Goal: Task Accomplishment & Management: Complete application form

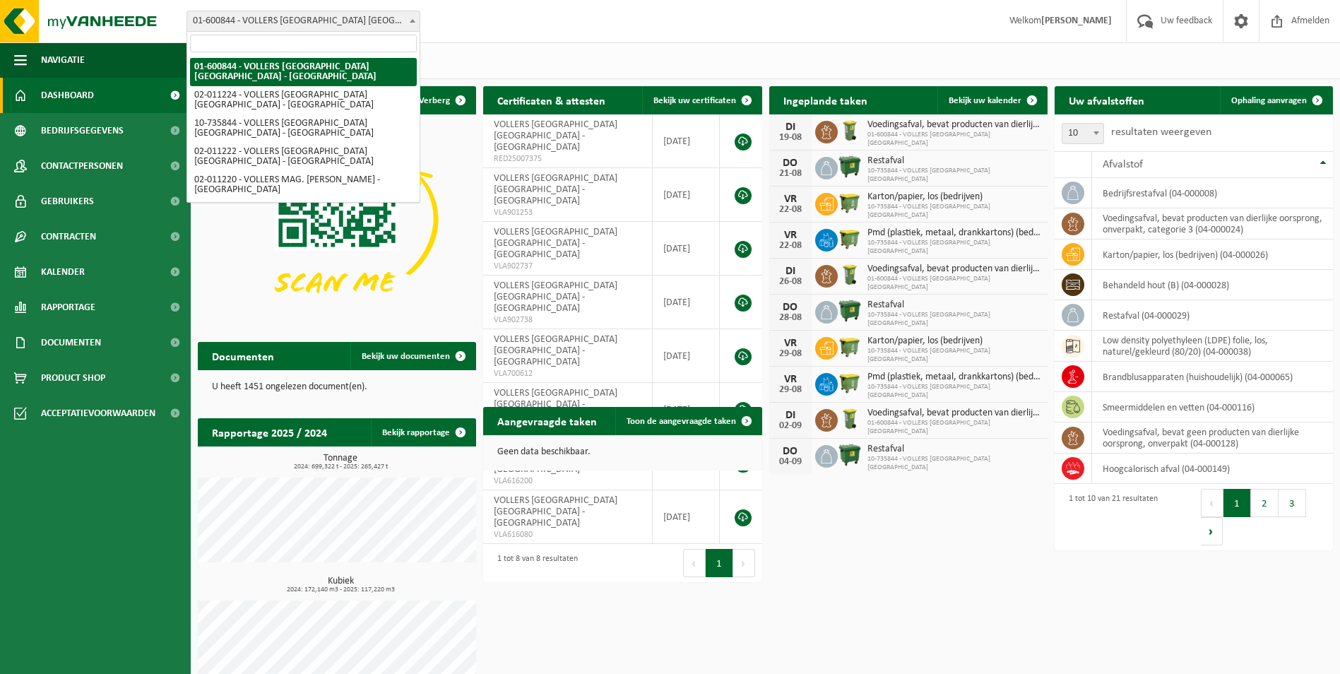
click at [411, 24] on span at bounding box center [412, 20] width 14 height 18
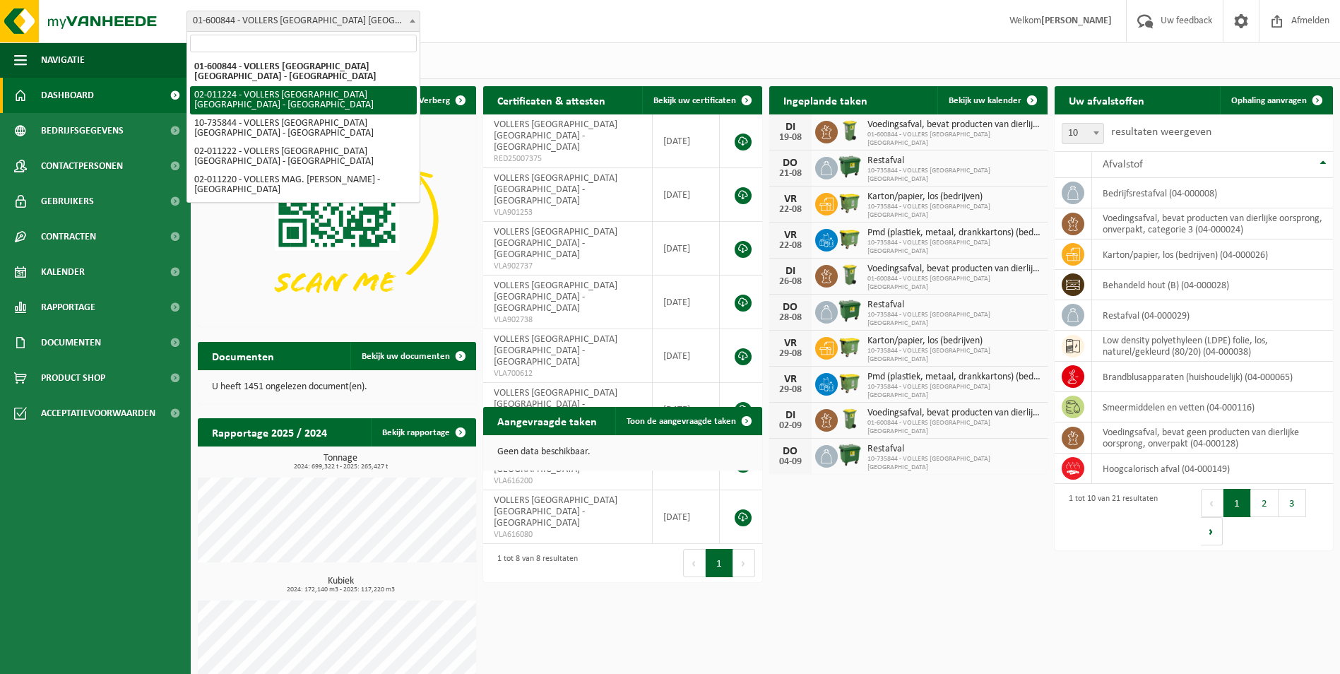
select select "10745"
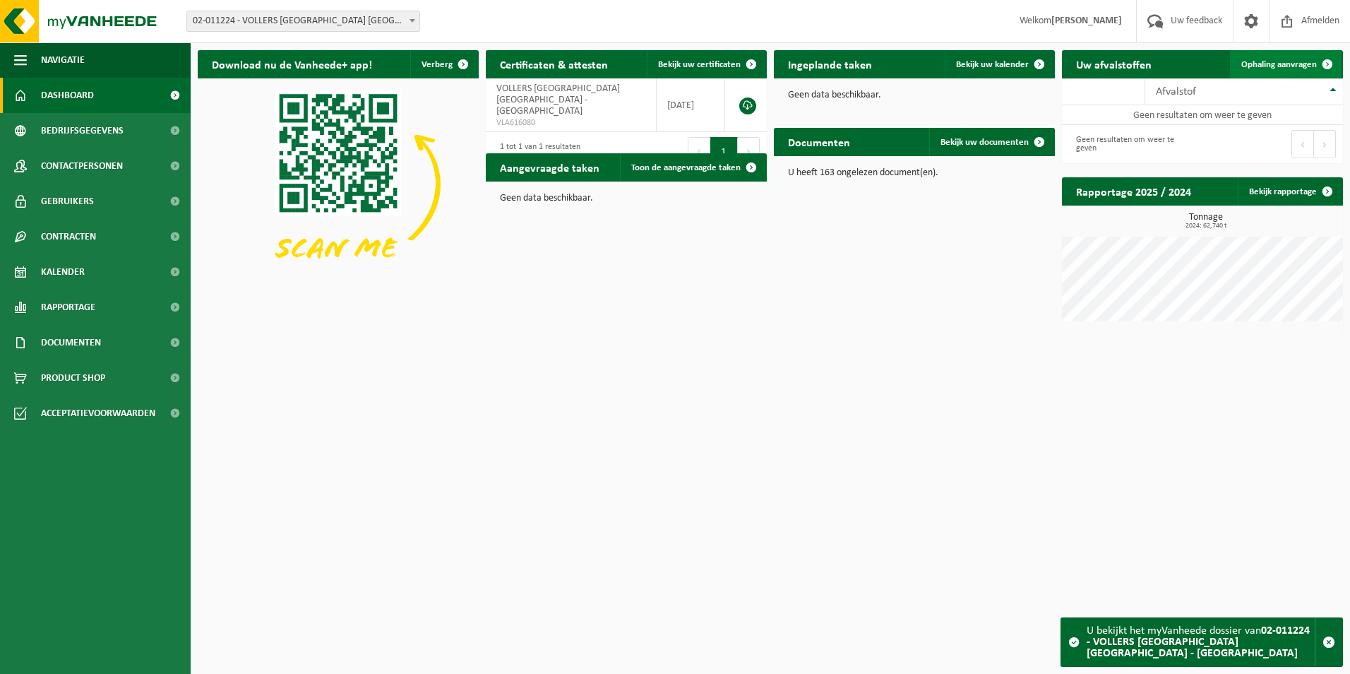
click at [1283, 66] on span "Ophaling aanvragen" at bounding box center [1279, 64] width 76 height 9
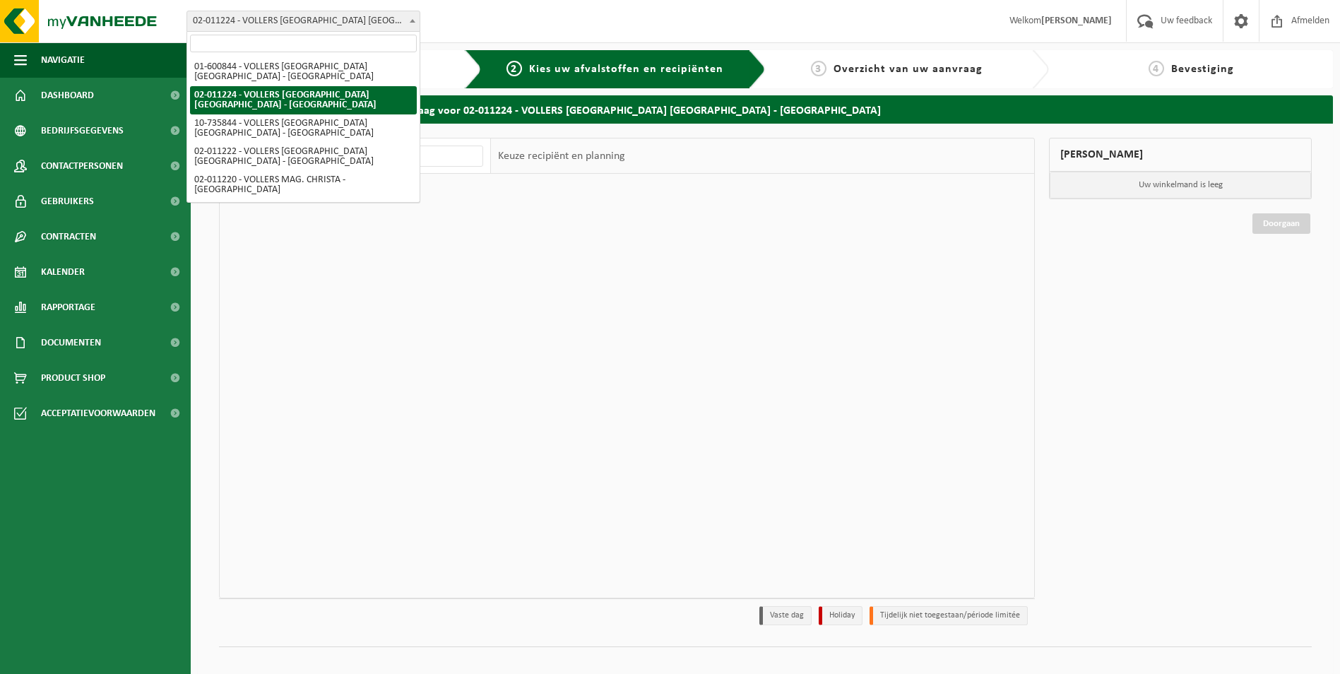
click at [415, 20] on span at bounding box center [412, 20] width 14 height 18
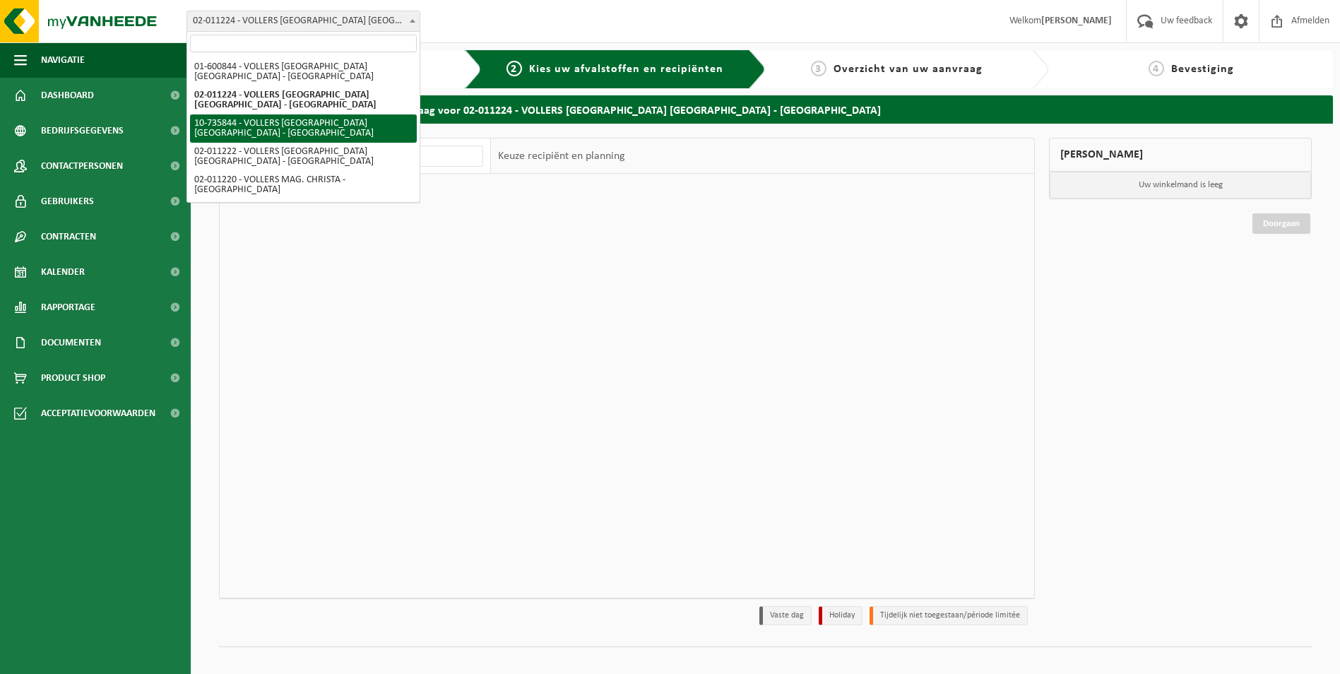
select select "10751"
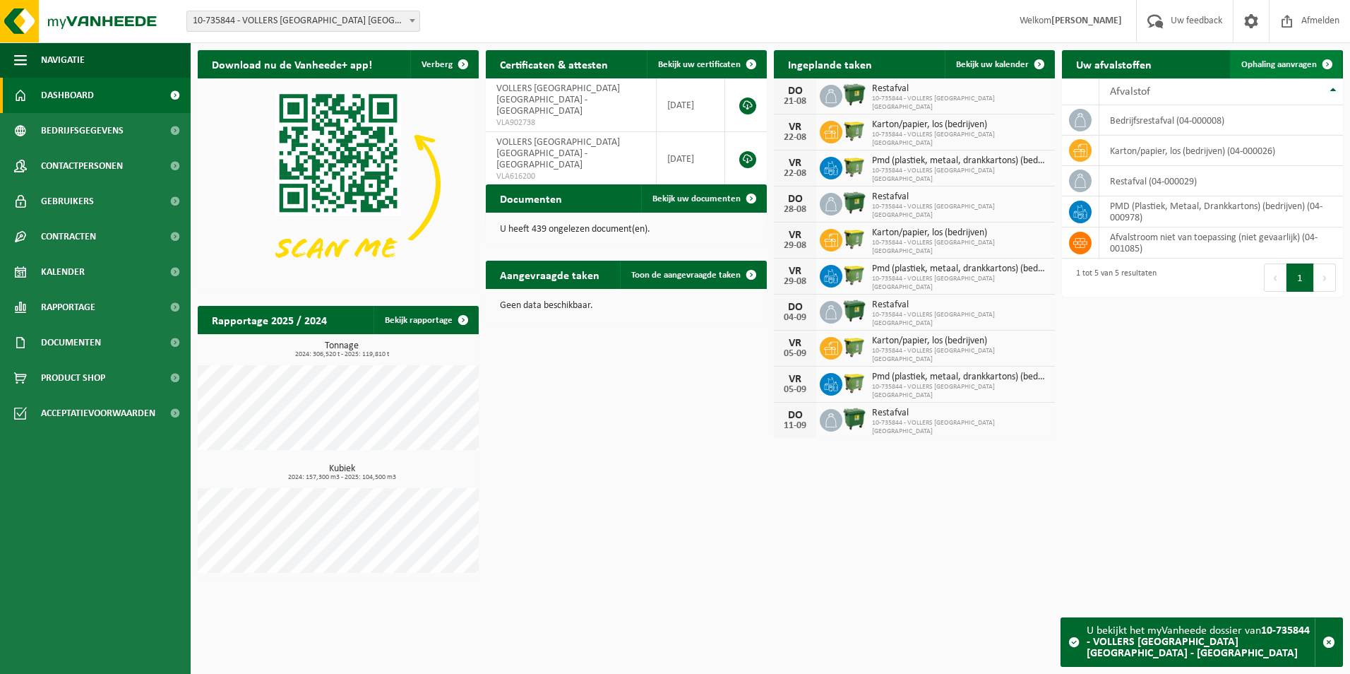
click at [1312, 55] on link "Ophaling aanvragen" at bounding box center [1286, 64] width 112 height 28
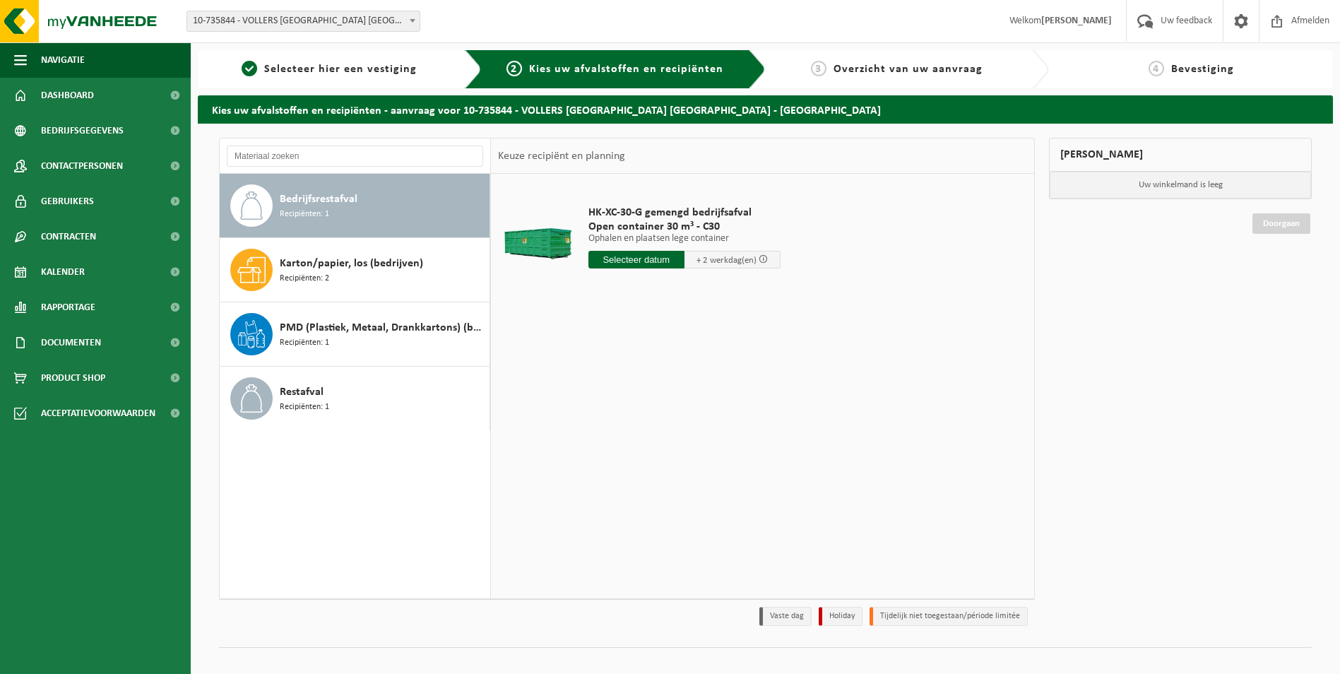
click at [421, 14] on div "Vestiging: 01-600844 - VOLLERS [GEOGRAPHIC_DATA] [GEOGRAPHIC_DATA] - [GEOGRAPHI…" at bounding box center [309, 21] width 265 height 21
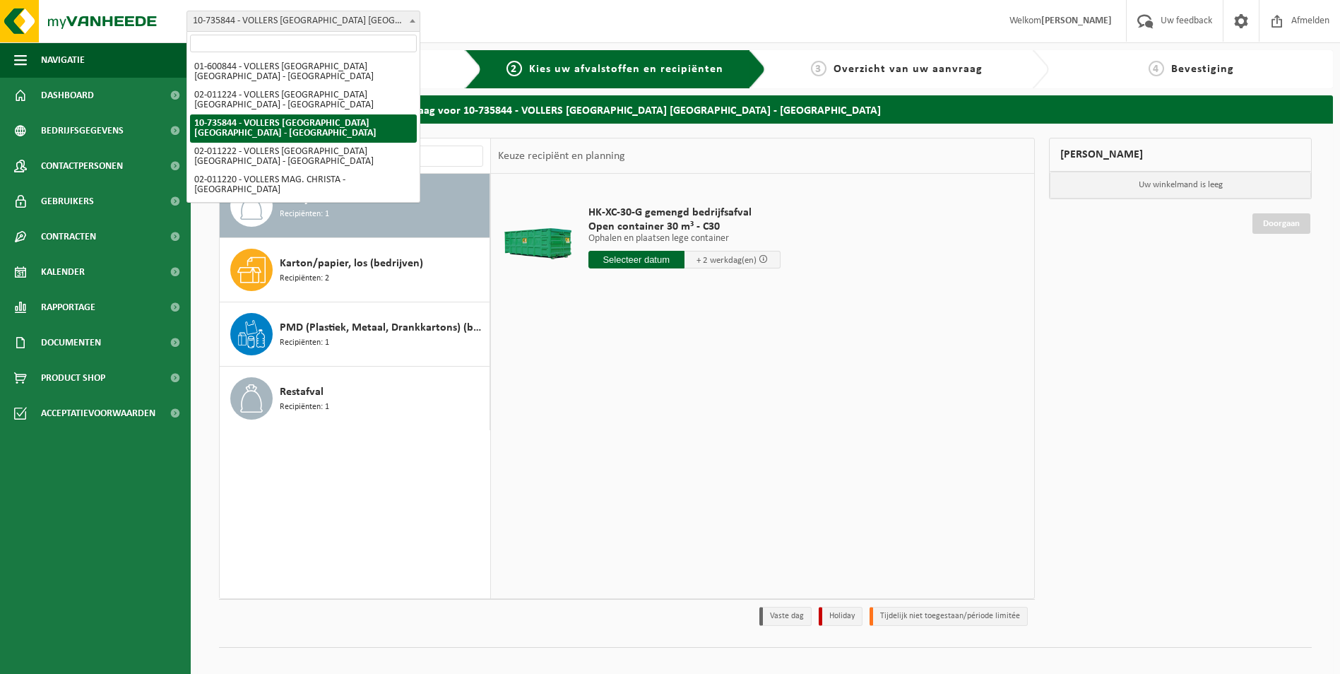
drag, startPoint x: 417, startPoint y: 17, endPoint x: 412, endPoint y: 34, distance: 17.5
click at [417, 18] on span at bounding box center [412, 20] width 14 height 18
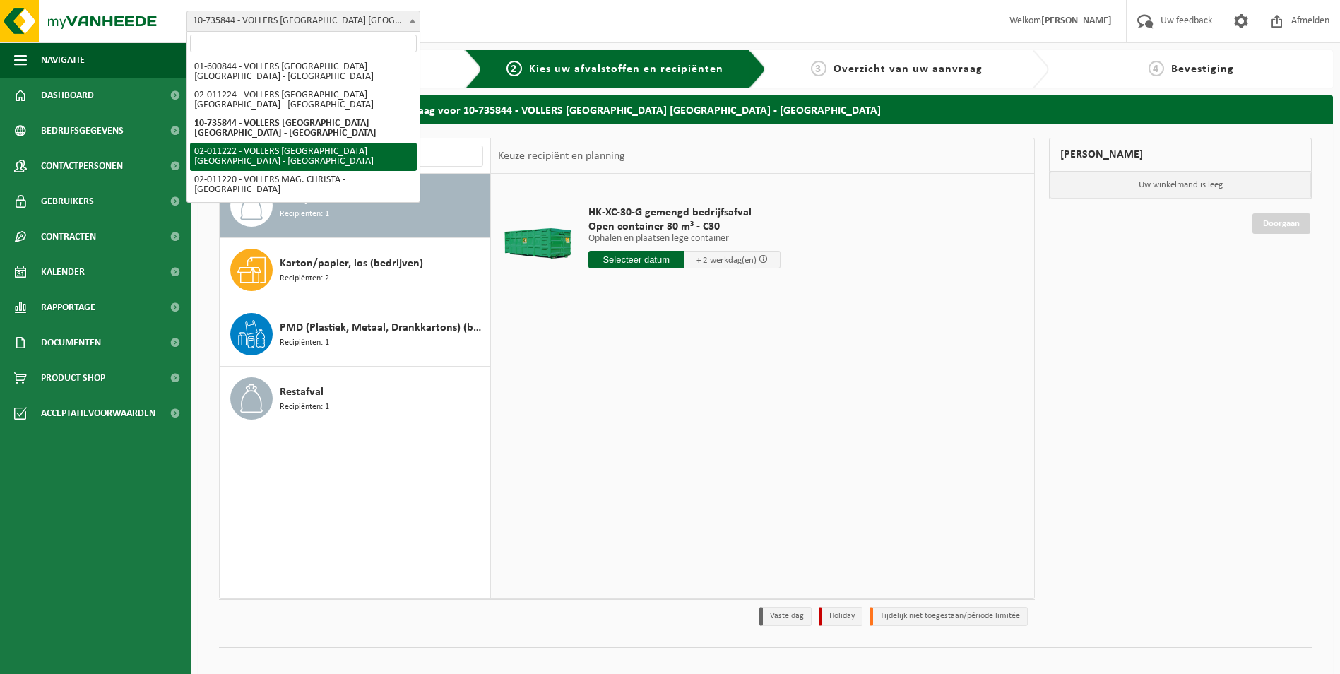
select select "10743"
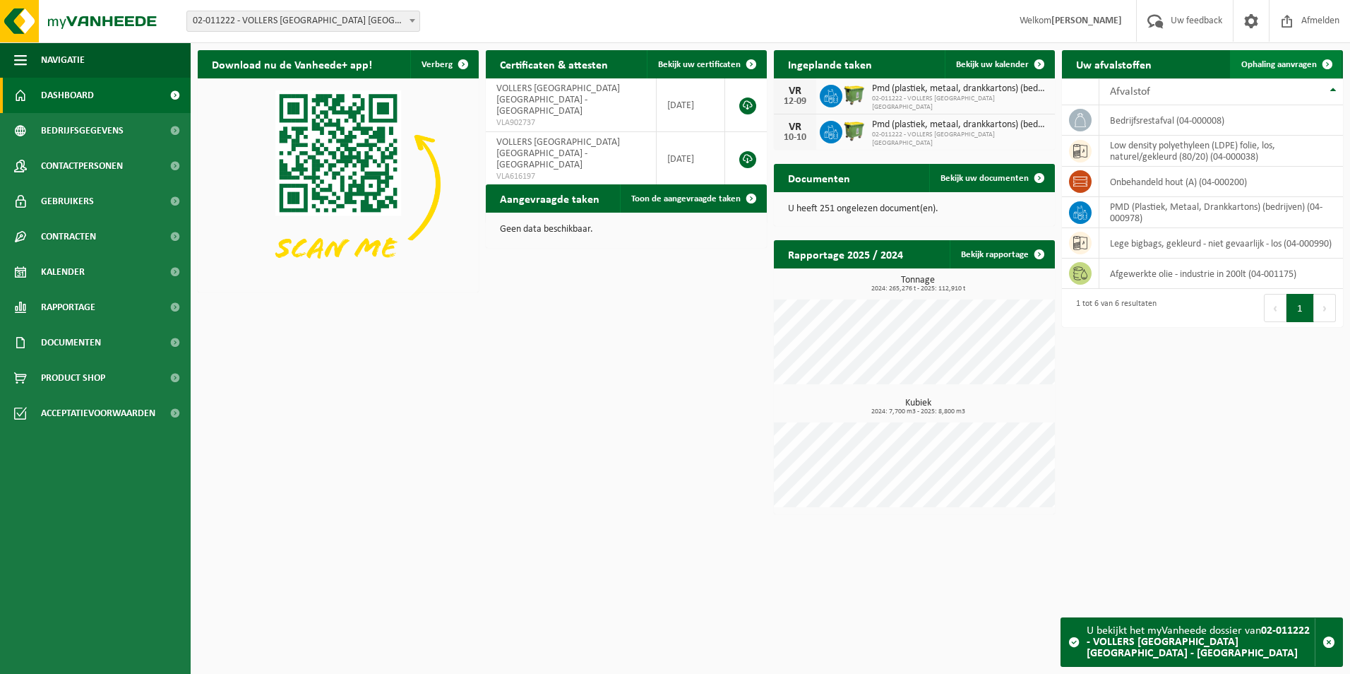
click at [1263, 66] on span "Ophaling aanvragen" at bounding box center [1279, 64] width 76 height 9
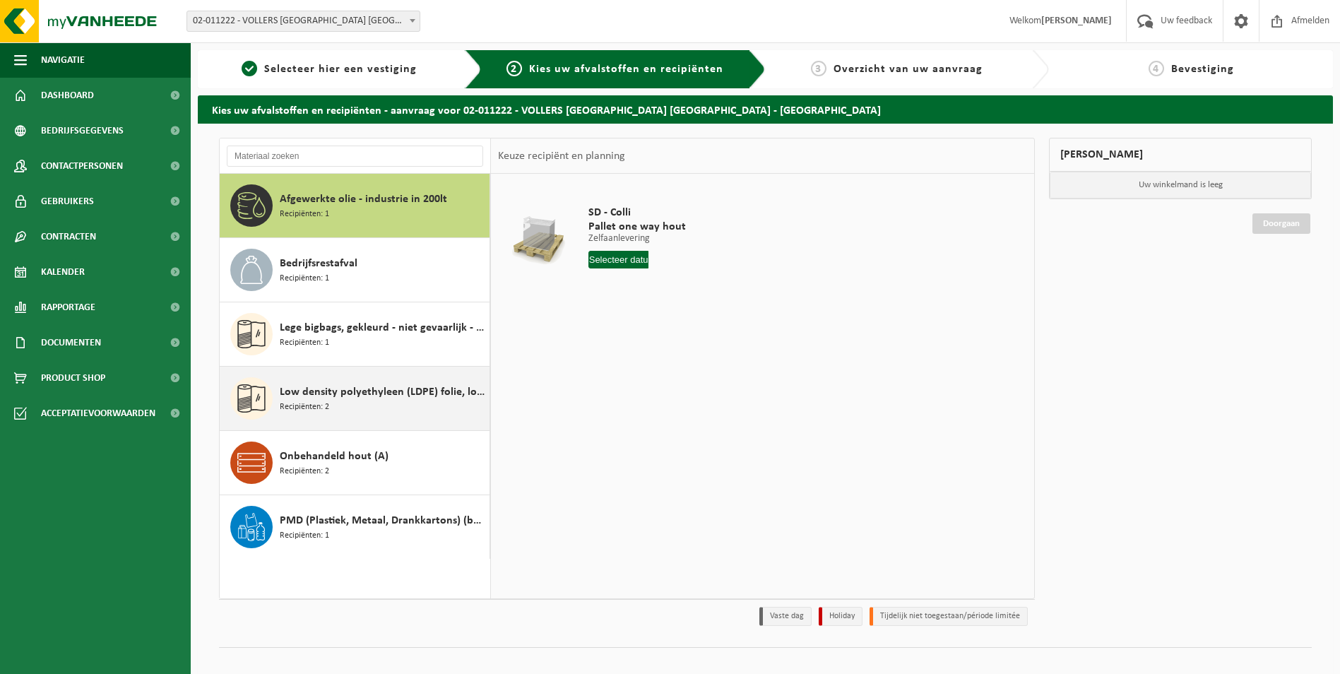
click at [443, 405] on div "Low density polyethyleen (LDPE) folie, los, naturel/gekleurd (80/20) Recipiënte…" at bounding box center [383, 398] width 206 height 42
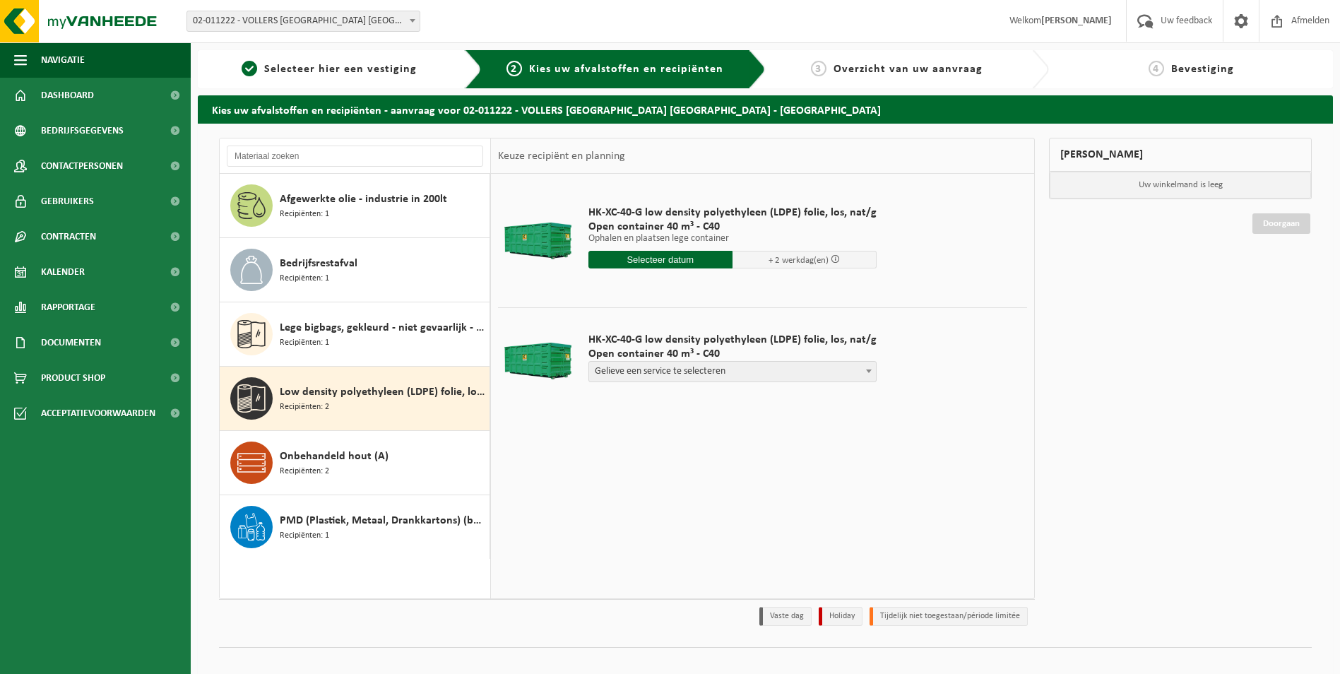
click at [678, 256] on input "text" at bounding box center [660, 260] width 144 height 18
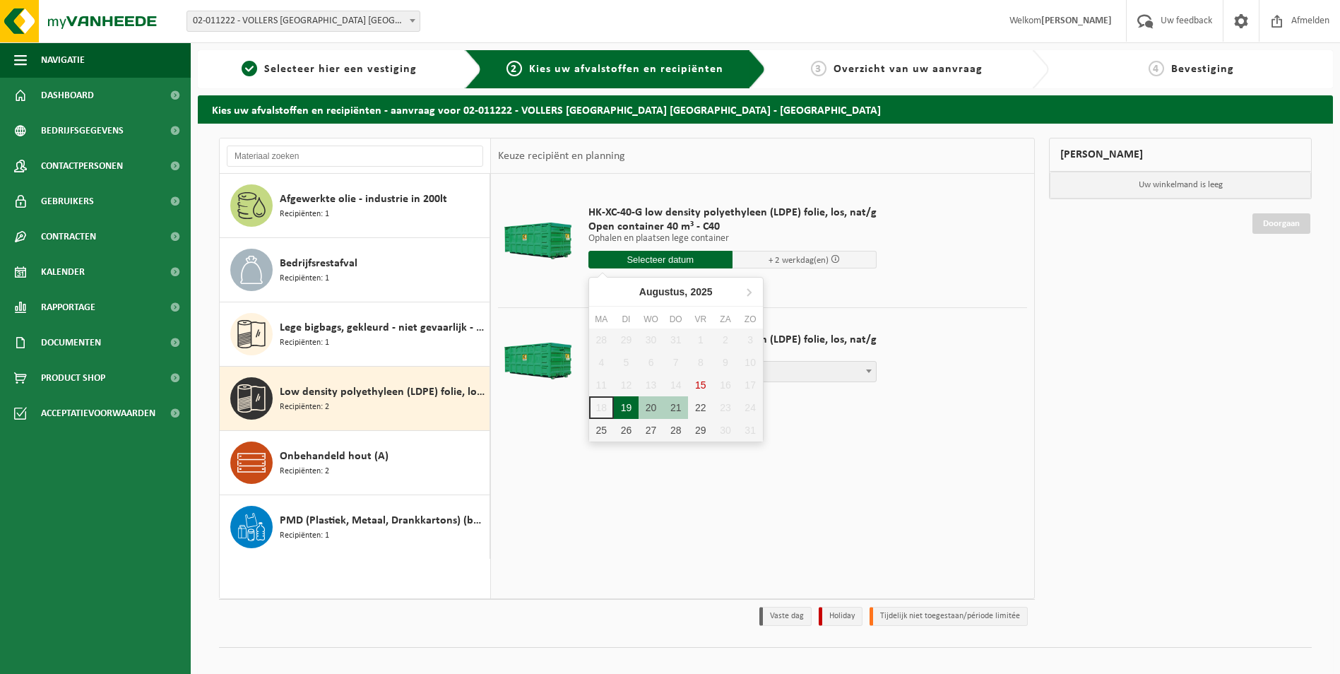
click at [622, 410] on div "19" at bounding box center [626, 407] width 25 height 23
type input "Van 2025-08-19"
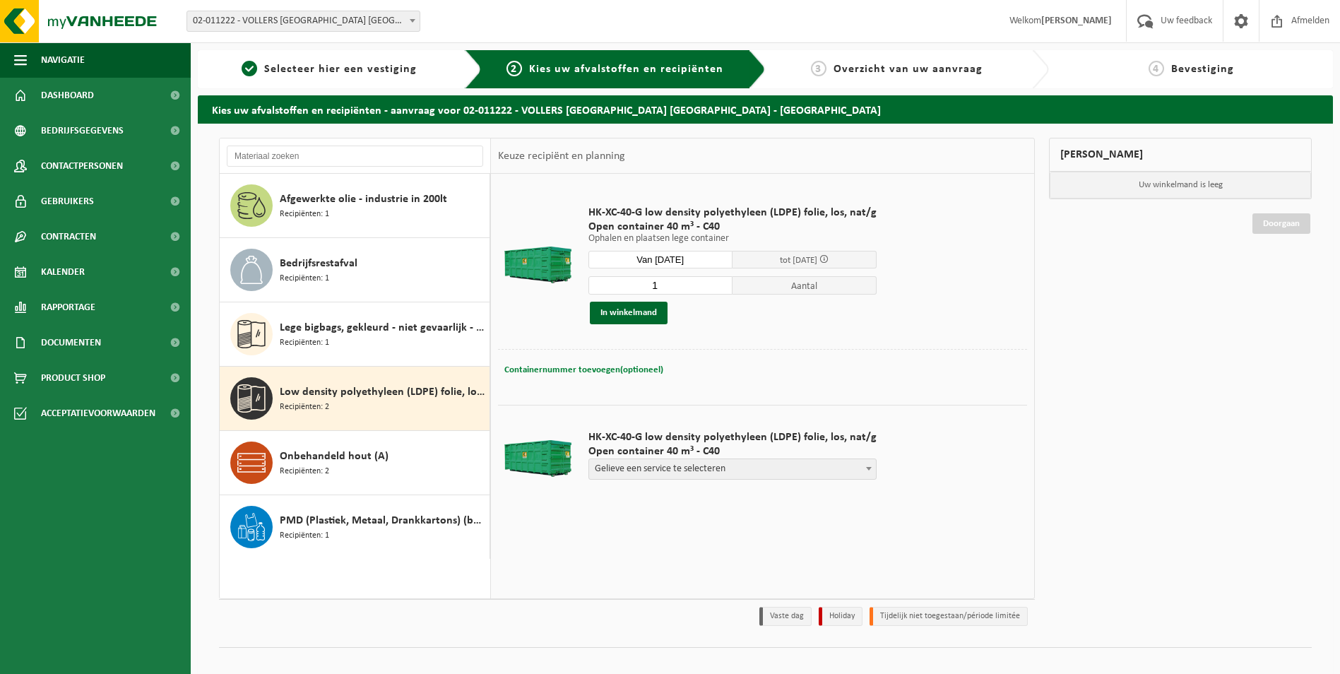
click at [628, 367] on span "Containernummer toevoegen(optioneel)" at bounding box center [583, 369] width 159 height 9
type input "c40-454"
click at [655, 316] on button "In winkelmand" at bounding box center [629, 313] width 78 height 23
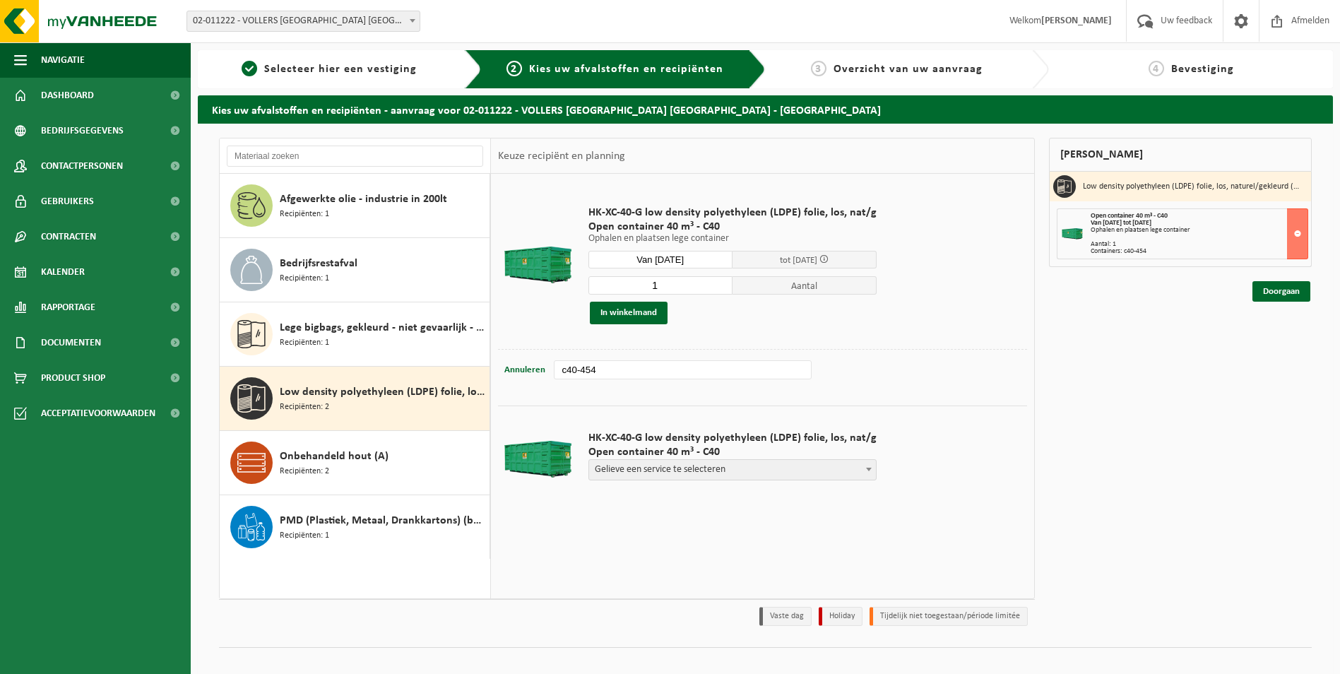
click at [1292, 279] on div "Doorgaan" at bounding box center [1180, 274] width 263 height 14
click at [1290, 285] on link "Doorgaan" at bounding box center [1281, 291] width 58 height 20
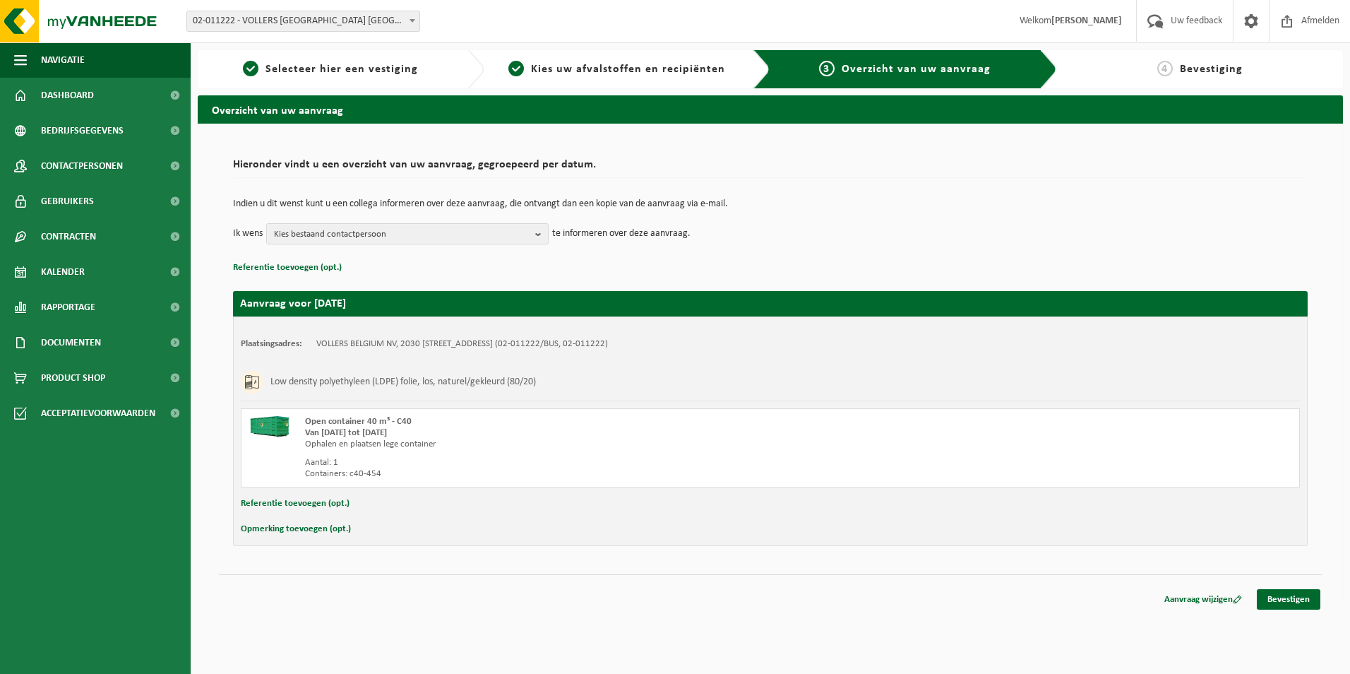
click at [1301, 588] on div "Aanvraag wijzigen Bevestigen" at bounding box center [770, 581] width 1103 height 15
click at [1294, 590] on link "Bevestigen" at bounding box center [1289, 599] width 64 height 20
